Goal: Check status: Check status

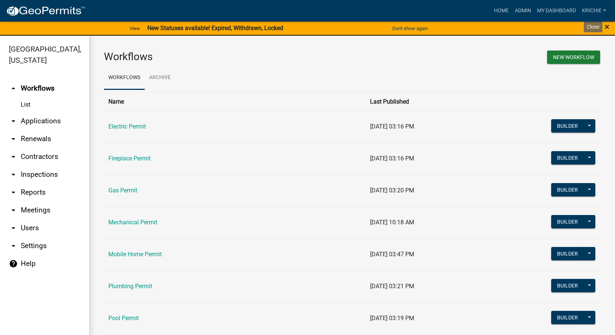
click at [607, 26] on span "×" at bounding box center [606, 27] width 5 height 10
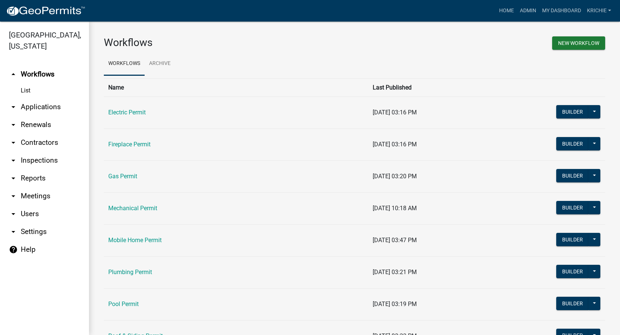
click at [45, 108] on link "arrow_drop_down Applications" at bounding box center [44, 107] width 89 height 18
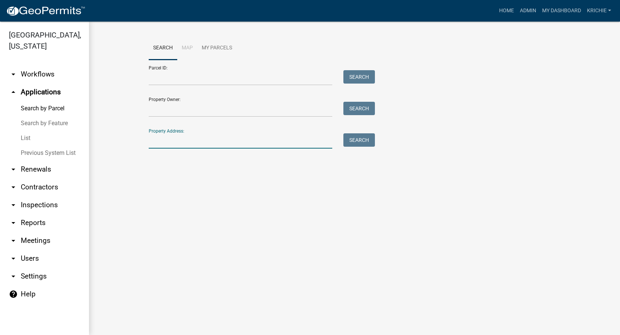
click at [164, 142] on input "Property Address:" at bounding box center [241, 140] width 184 height 15
type input "8242 n 700 e"
click at [365, 139] on button "Search" at bounding box center [360, 139] width 32 height 13
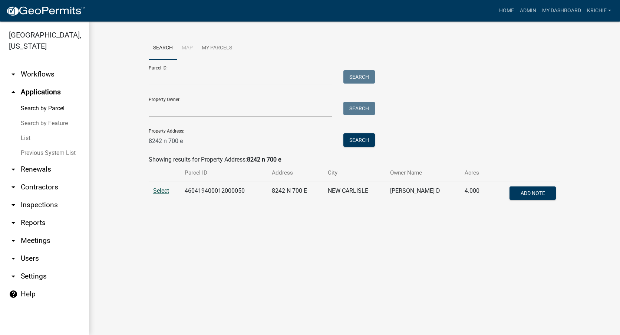
click at [165, 191] on span "Select" at bounding box center [161, 190] width 16 height 7
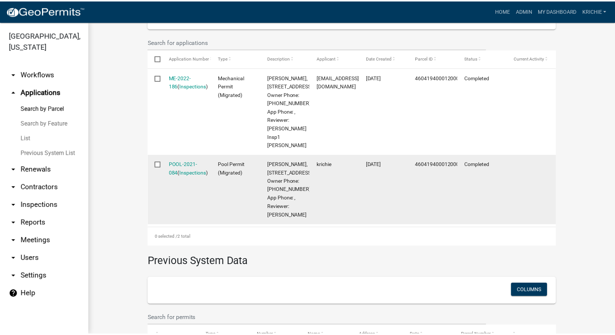
scroll to position [260, 0]
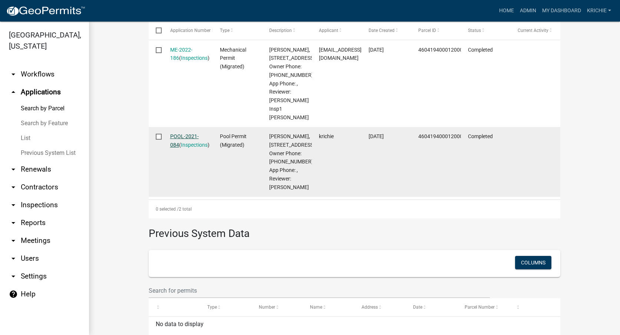
click at [172, 148] on link "POOL-2021-084" at bounding box center [184, 140] width 29 height 14
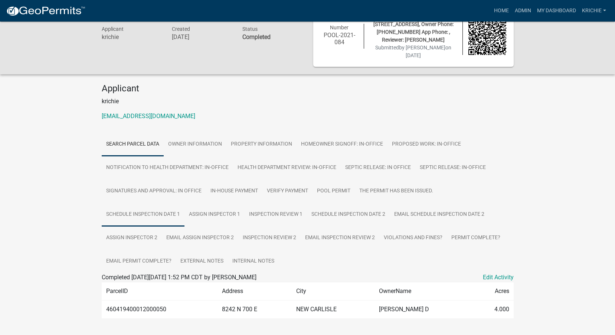
scroll to position [36, 0]
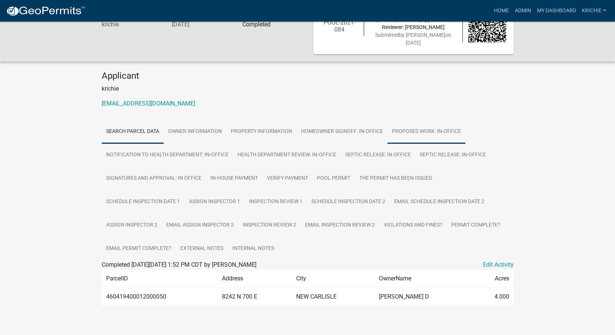
click at [421, 122] on link "Proposed Work: In-Office" at bounding box center [426, 132] width 78 height 24
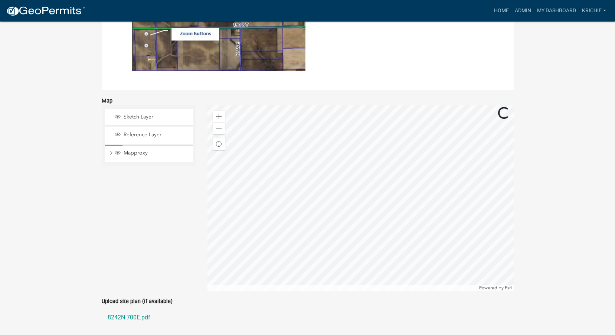
scroll to position [1107, 0]
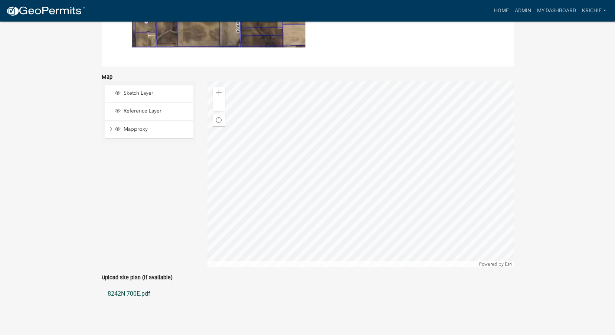
click at [120, 288] on link "8242N 700E.pdf" at bounding box center [308, 294] width 412 height 18
click at [521, 16] on link "Admin" at bounding box center [523, 11] width 22 height 14
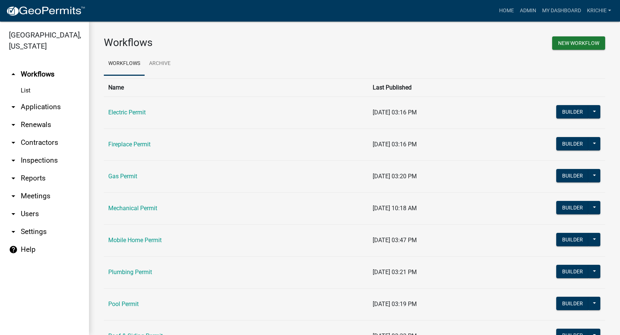
click at [52, 109] on link "arrow_drop_down Applications" at bounding box center [44, 107] width 89 height 18
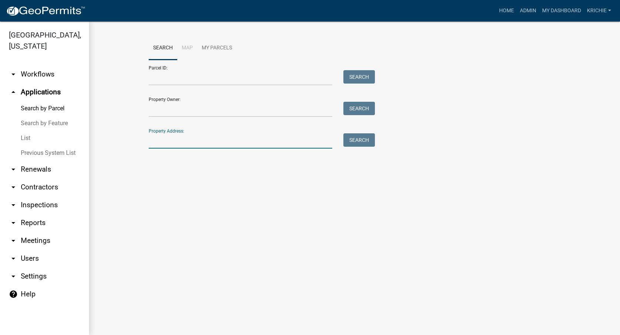
click at [161, 143] on input "Property Address:" at bounding box center [241, 140] width 184 height 15
type input "5383 e saugana"
click at [362, 142] on button "Search" at bounding box center [360, 139] width 32 height 13
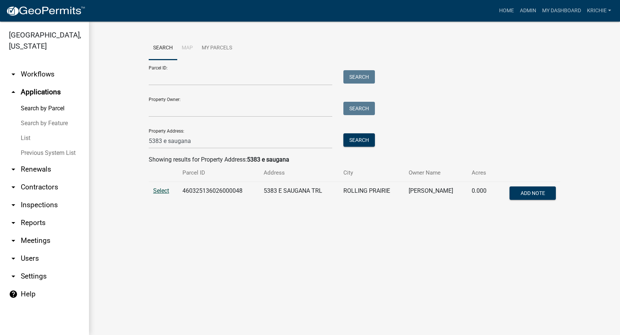
click at [159, 191] on span "Select" at bounding box center [161, 190] width 16 height 7
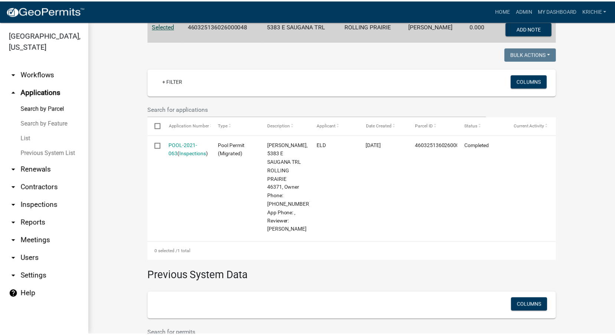
scroll to position [148, 0]
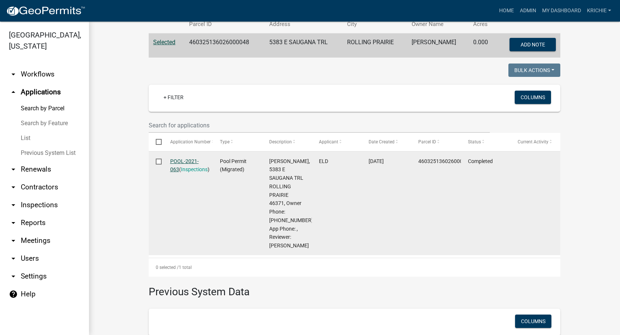
click at [173, 162] on link "POOL-2021-063" at bounding box center [184, 165] width 29 height 14
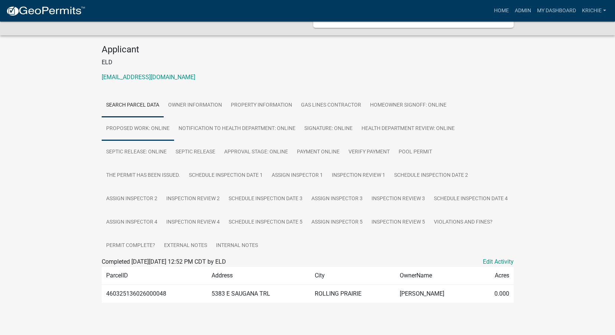
scroll to position [60, 0]
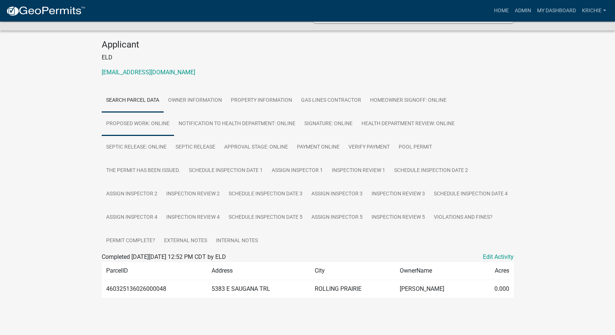
click at [132, 126] on link "Proposed Work: Online" at bounding box center [138, 124] width 72 height 24
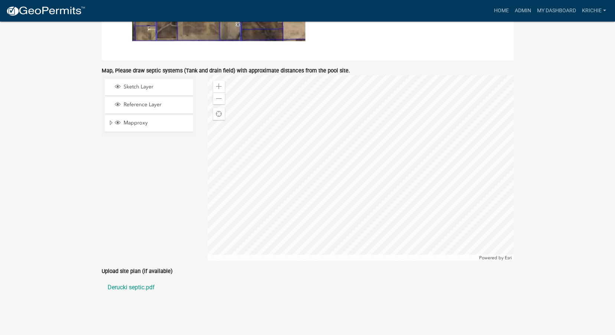
scroll to position [1115, 0]
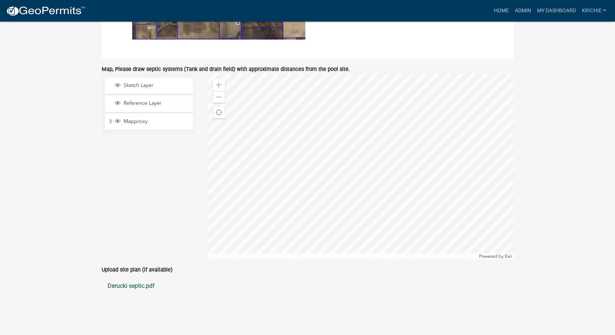
click at [127, 286] on link "Derucki septic.pdf" at bounding box center [308, 286] width 412 height 18
click at [516, 8] on link "Admin" at bounding box center [523, 11] width 22 height 14
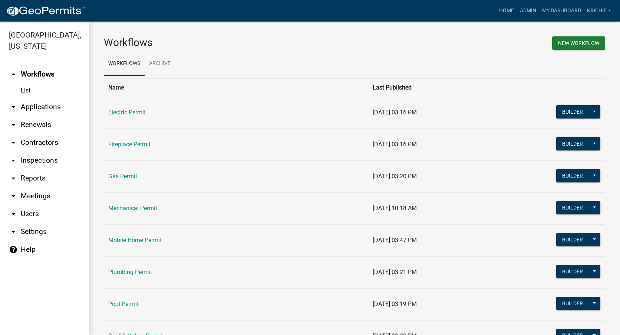
click at [56, 105] on link "arrow_drop_down Applications" at bounding box center [44, 107] width 89 height 18
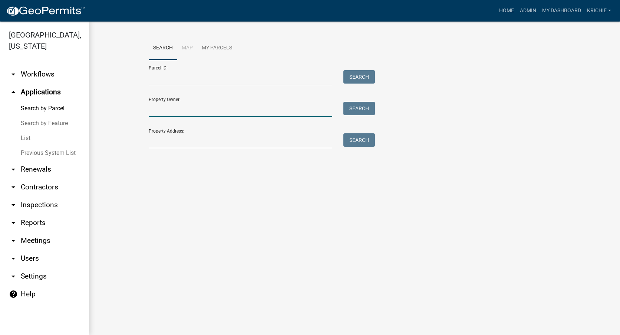
click at [175, 109] on input "Property Owner:" at bounding box center [241, 109] width 184 height 15
type input "eichberg"
click at [359, 112] on button "Search" at bounding box center [360, 108] width 32 height 13
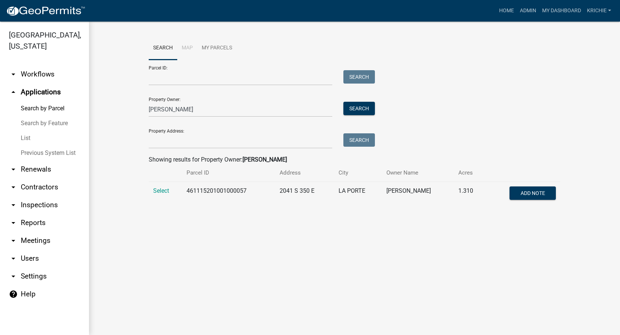
click at [170, 195] on td "Select" at bounding box center [165, 194] width 33 height 24
click at [164, 192] on span "Select" at bounding box center [161, 190] width 16 height 7
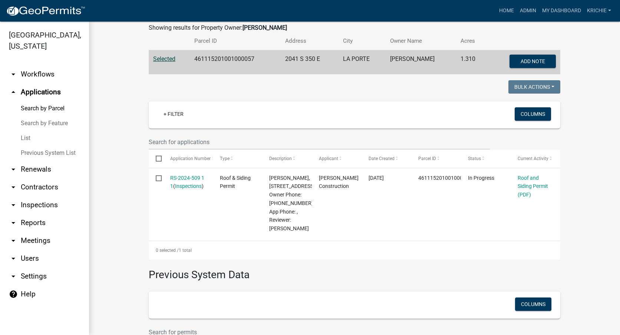
scroll to position [148, 0]
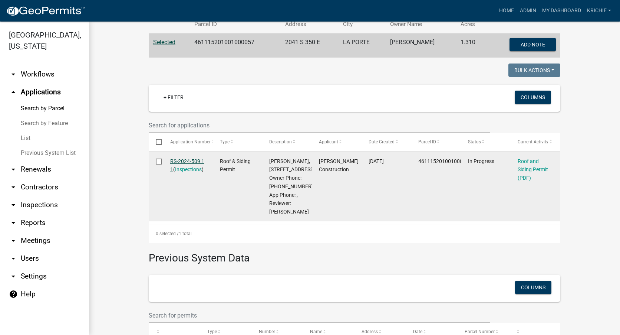
click at [188, 160] on link "RS-2024-509 1 1" at bounding box center [187, 165] width 34 height 14
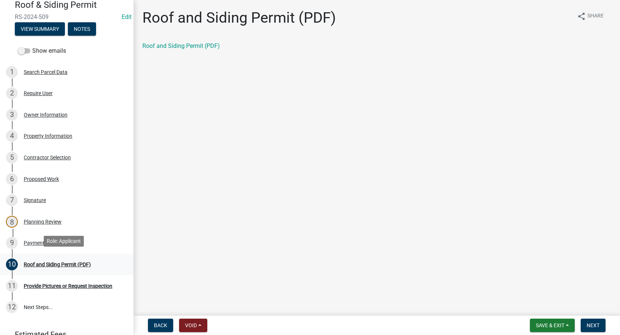
scroll to position [74, 0]
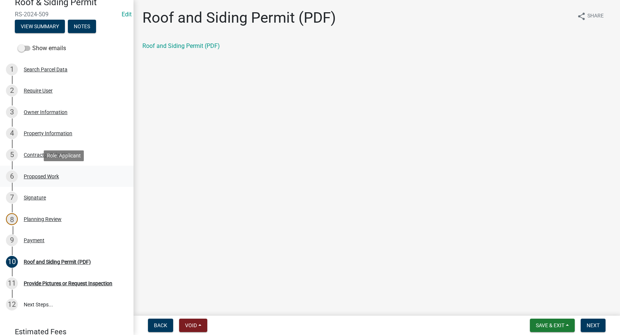
click at [43, 176] on div "Proposed Work" at bounding box center [41, 176] width 35 height 5
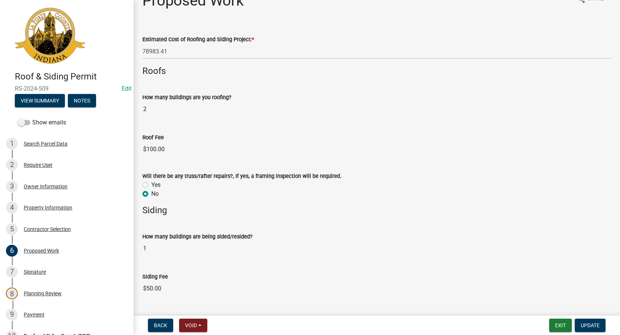
scroll to position [0, 0]
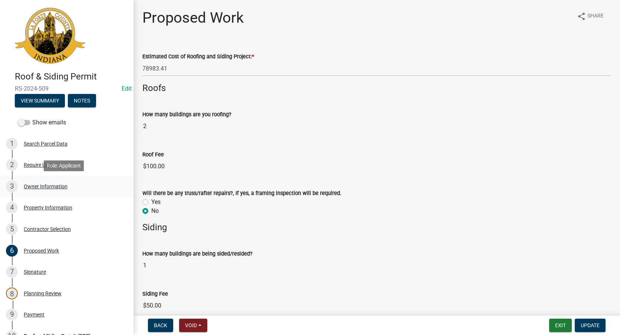
click at [58, 184] on div "Owner Information" at bounding box center [46, 186] width 44 height 5
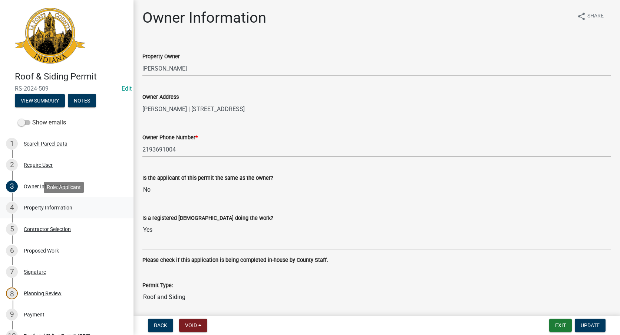
click at [55, 208] on div "Property Information" at bounding box center [48, 207] width 49 height 5
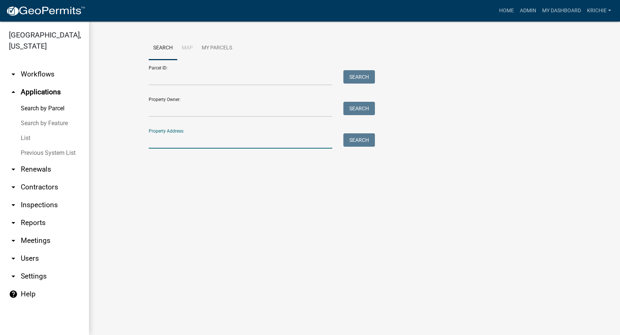
click at [164, 142] on input "Property Address:" at bounding box center [241, 140] width 184 height 15
type input "2041 s 350 e"
click at [354, 139] on button "Search" at bounding box center [360, 139] width 32 height 13
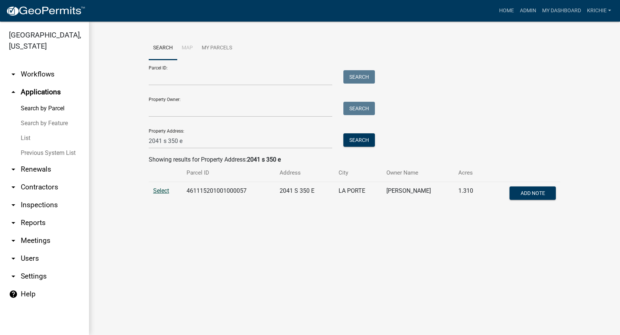
click at [164, 190] on span "Select" at bounding box center [161, 190] width 16 height 7
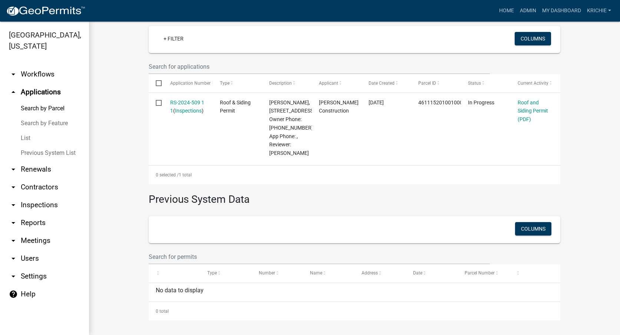
scroll to position [129, 0]
